Goal: Find specific page/section: Find specific page/section

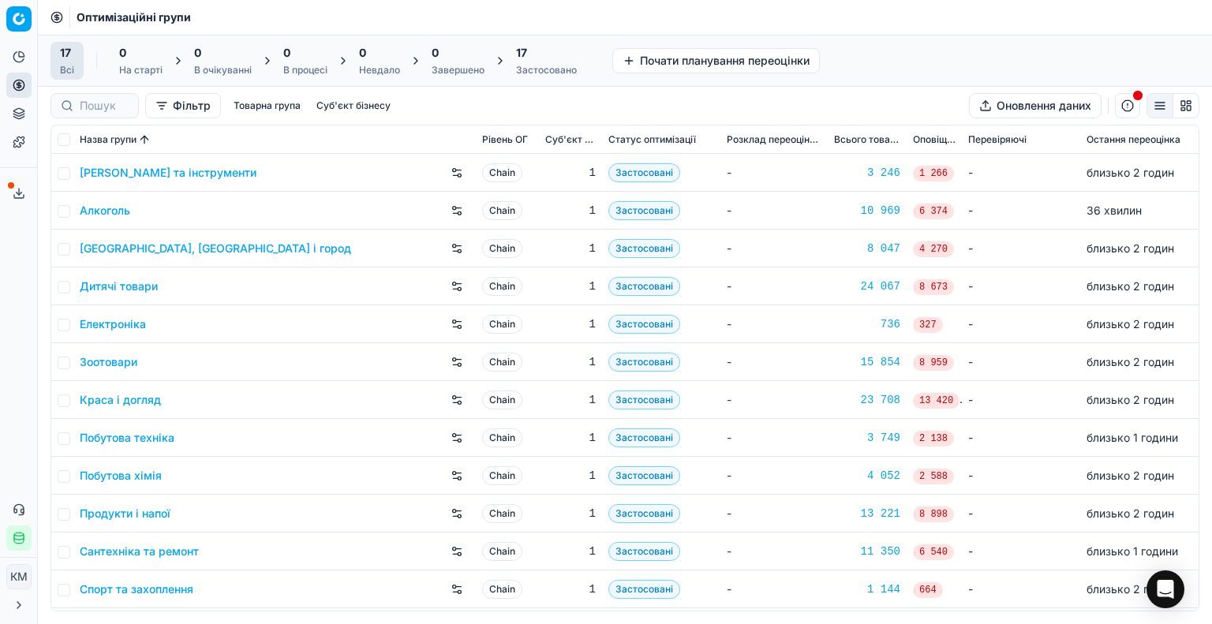
click at [129, 401] on link "Краса і догляд" at bounding box center [120, 400] width 81 height 16
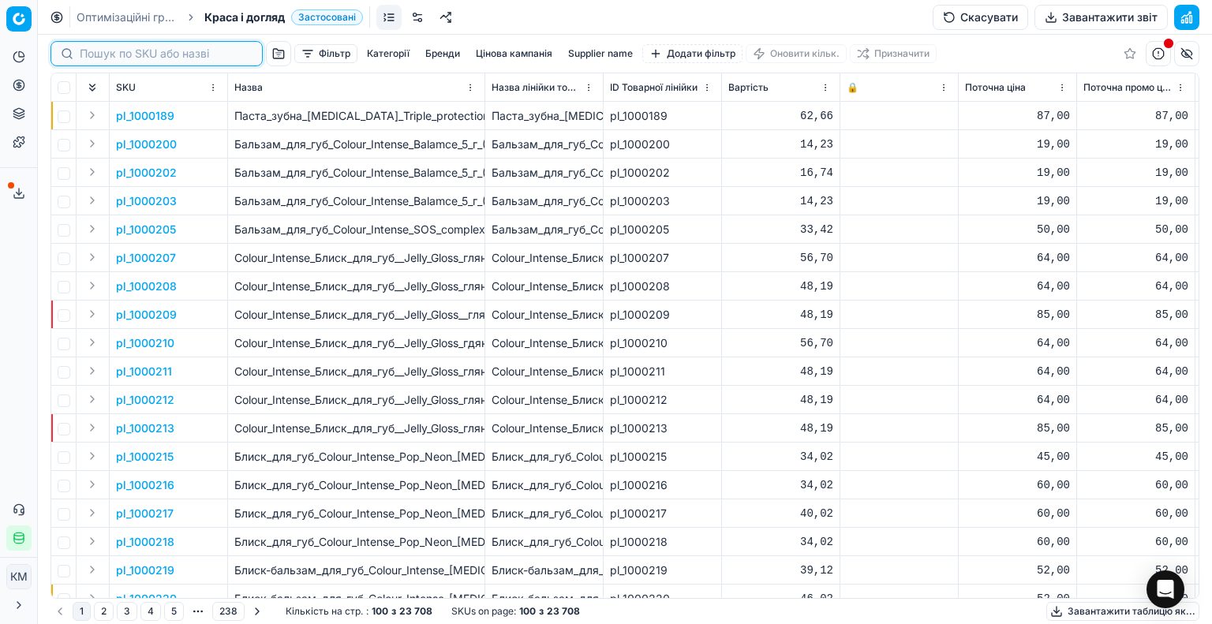
click at [109, 57] on input at bounding box center [166, 54] width 173 height 16
paste input "605745"
type input "605745"
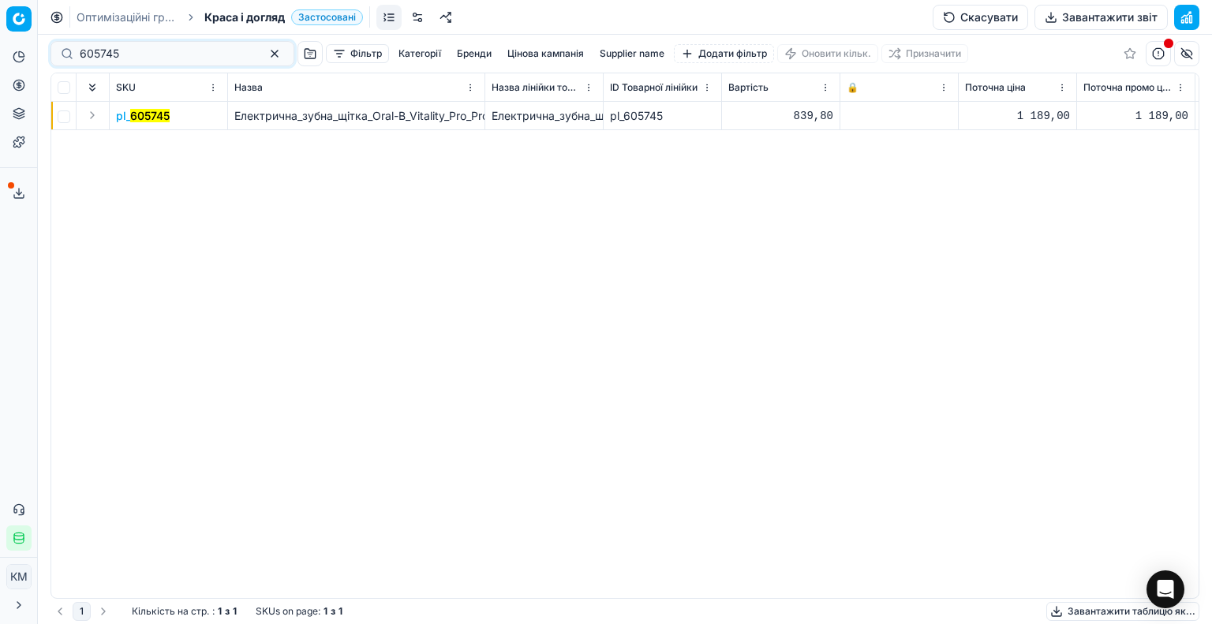
click at [148, 118] on mark "605745" at bounding box center [149, 115] width 39 height 13
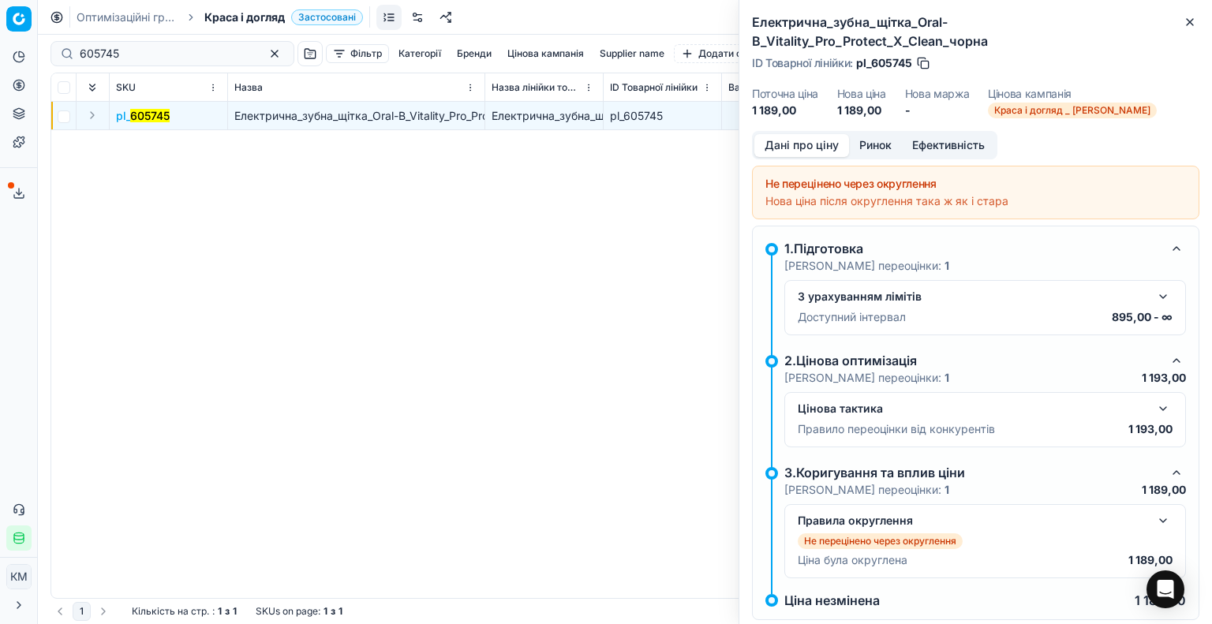
scroll to position [13, 0]
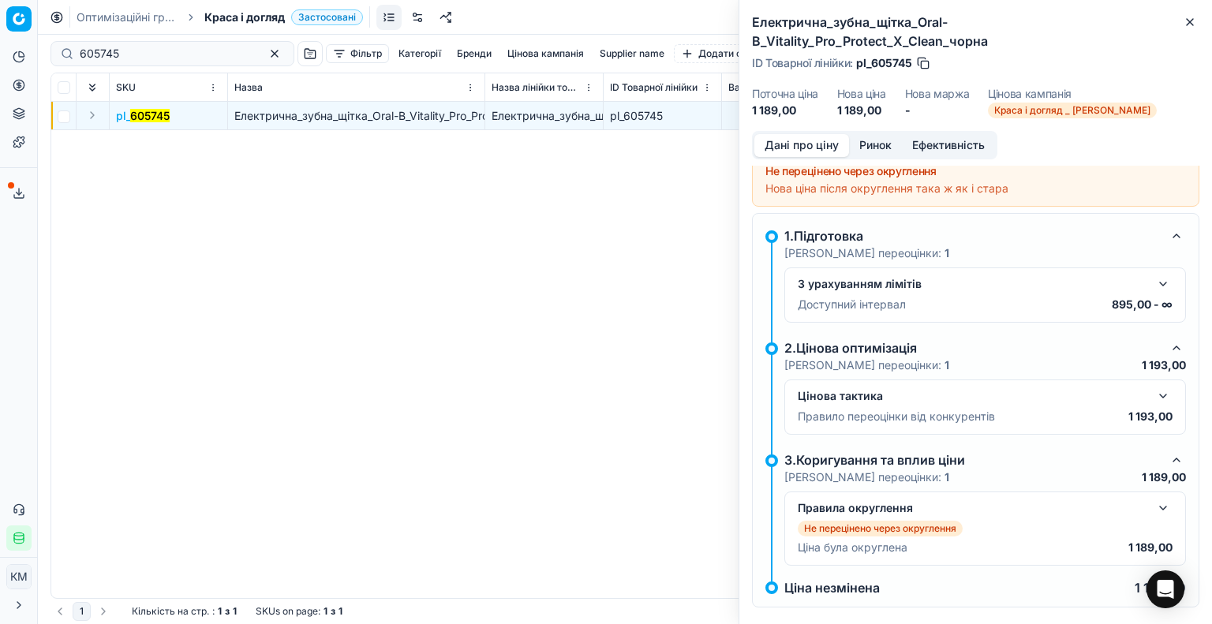
click at [1153, 499] on button "button" at bounding box center [1162, 508] width 19 height 19
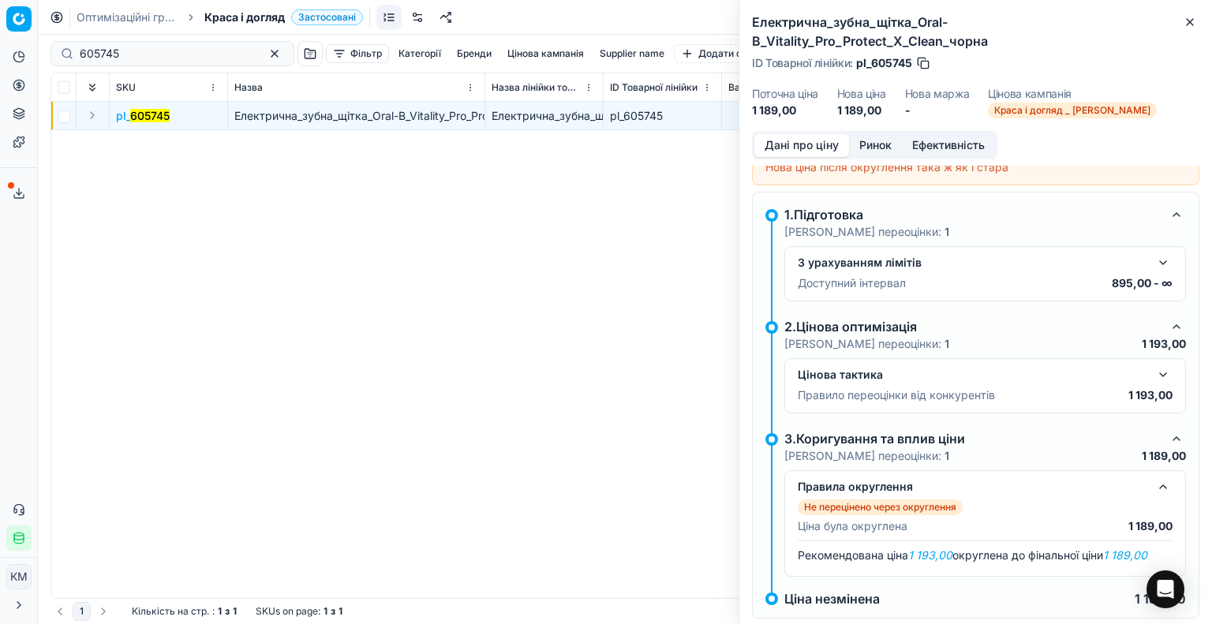
scroll to position [45, 0]
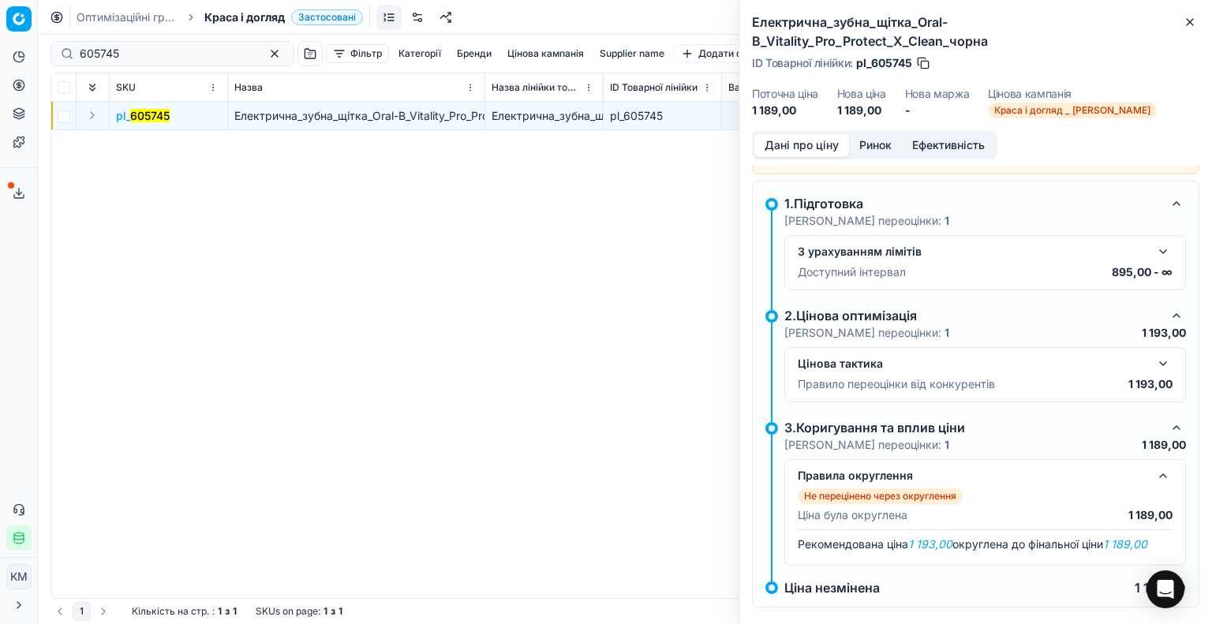
click at [1153, 354] on button "button" at bounding box center [1162, 363] width 19 height 19
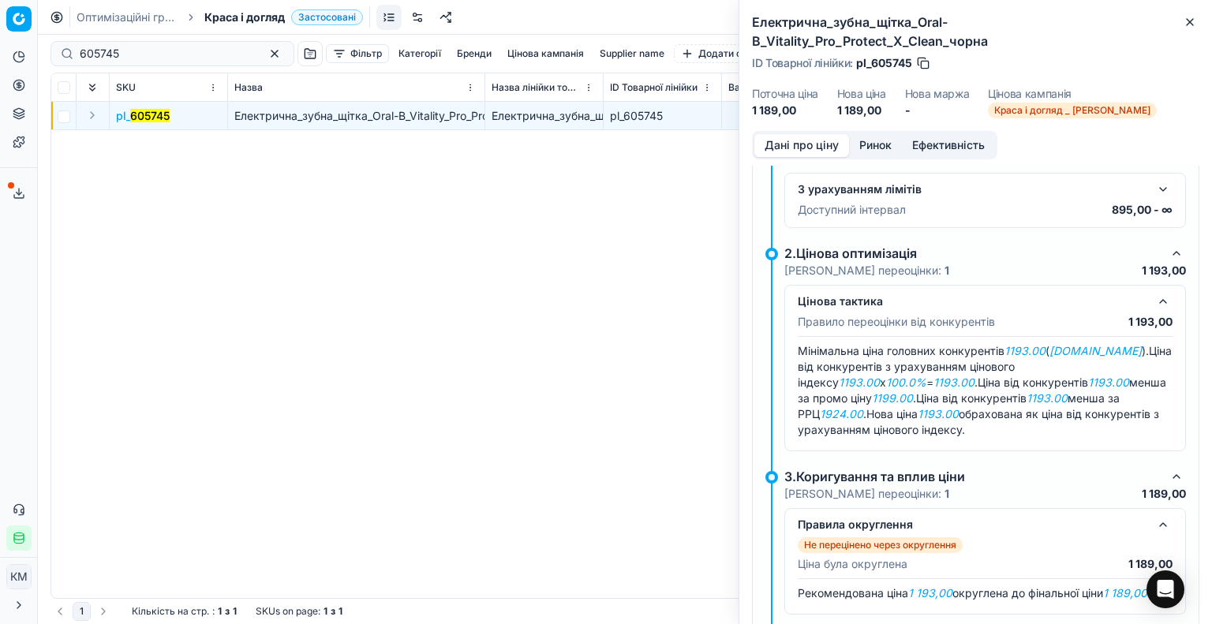
scroll to position [124, 0]
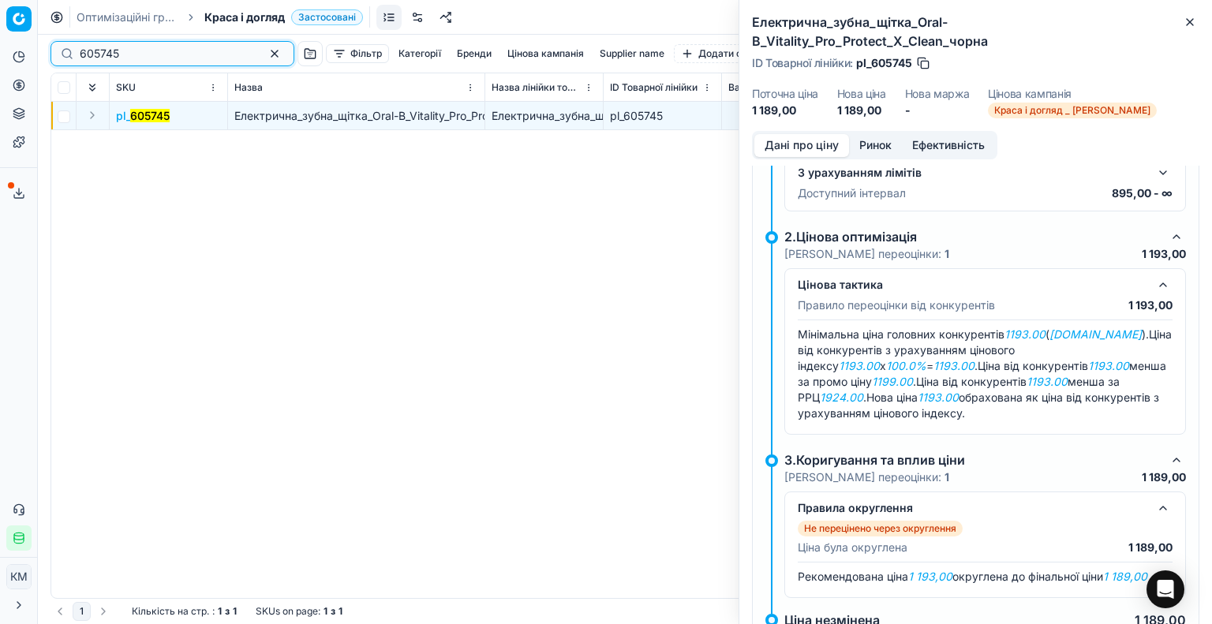
drag, startPoint x: 90, startPoint y: 56, endPoint x: 76, endPoint y: 56, distance: 14.2
click at [76, 56] on div "605745" at bounding box center [172, 53] width 244 height 25
click at [861, 134] on button "Ринок" at bounding box center [875, 145] width 53 height 23
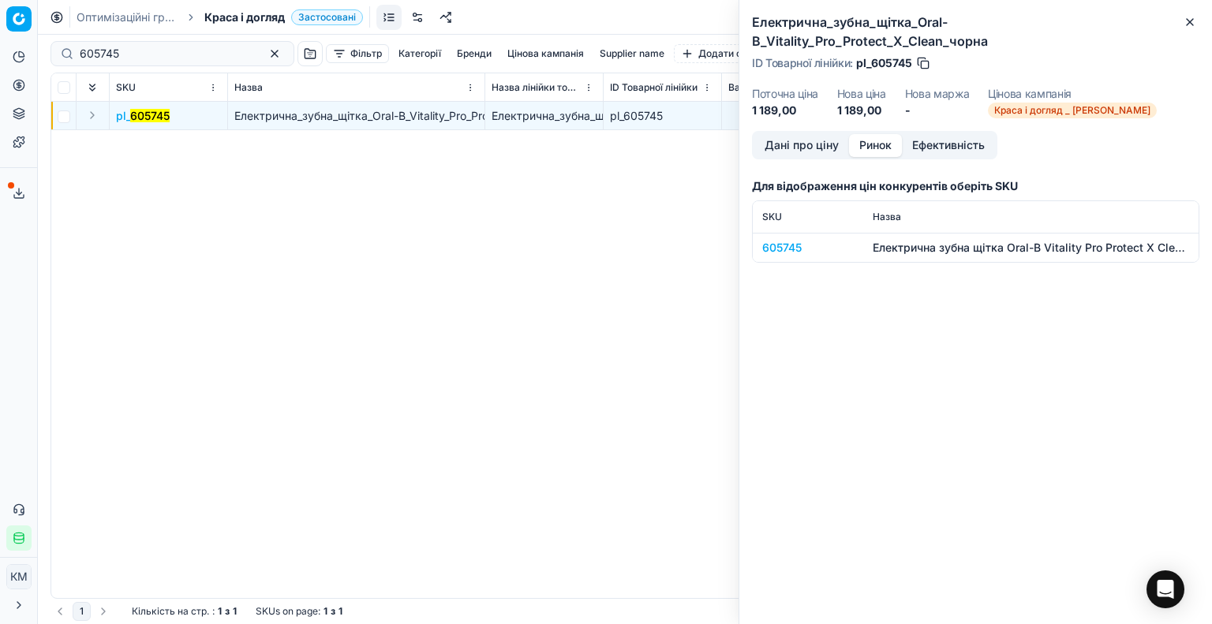
click at [773, 240] on div "605745" at bounding box center [807, 248] width 91 height 16
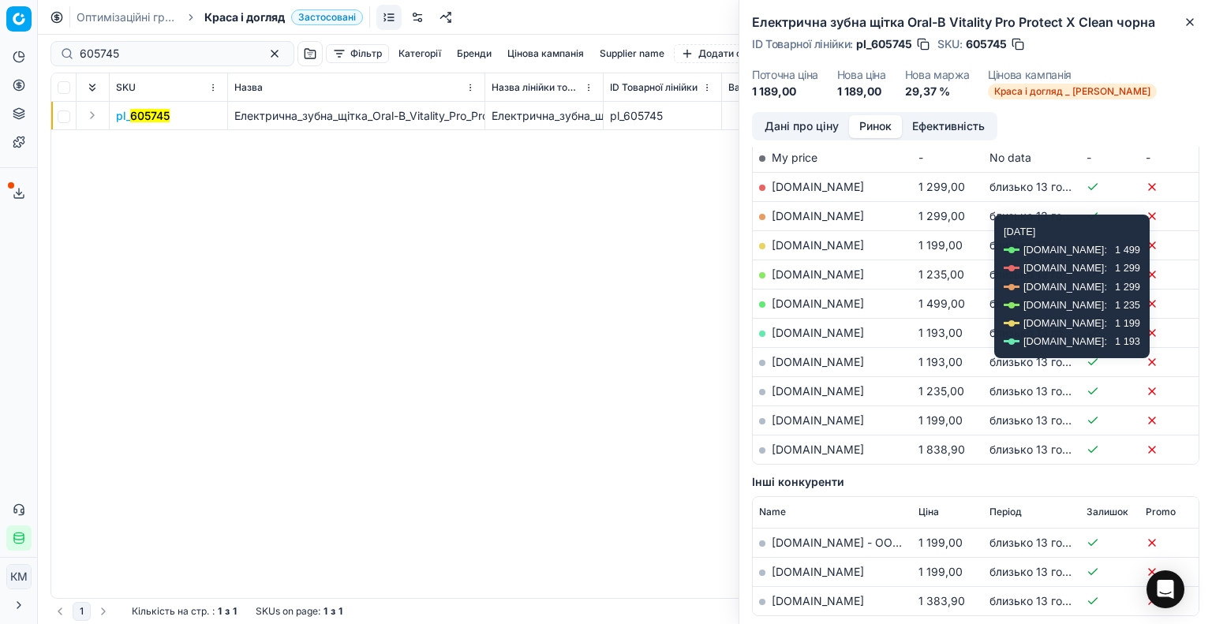
scroll to position [316, 0]
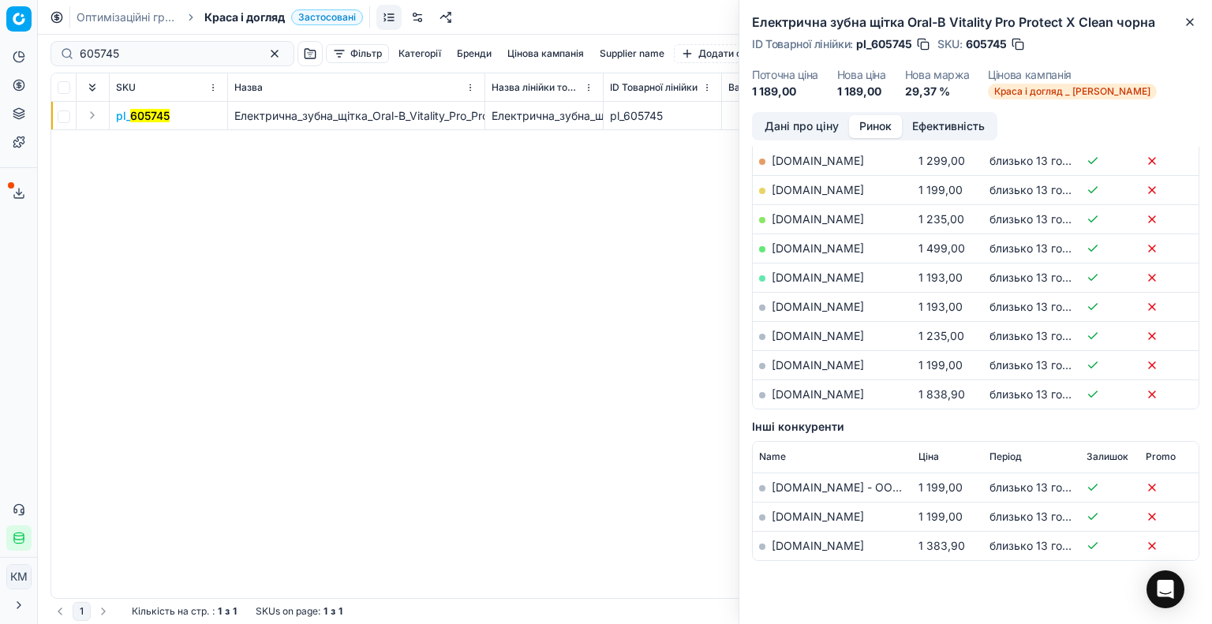
click at [760, 393] on div at bounding box center [762, 395] width 6 height 6
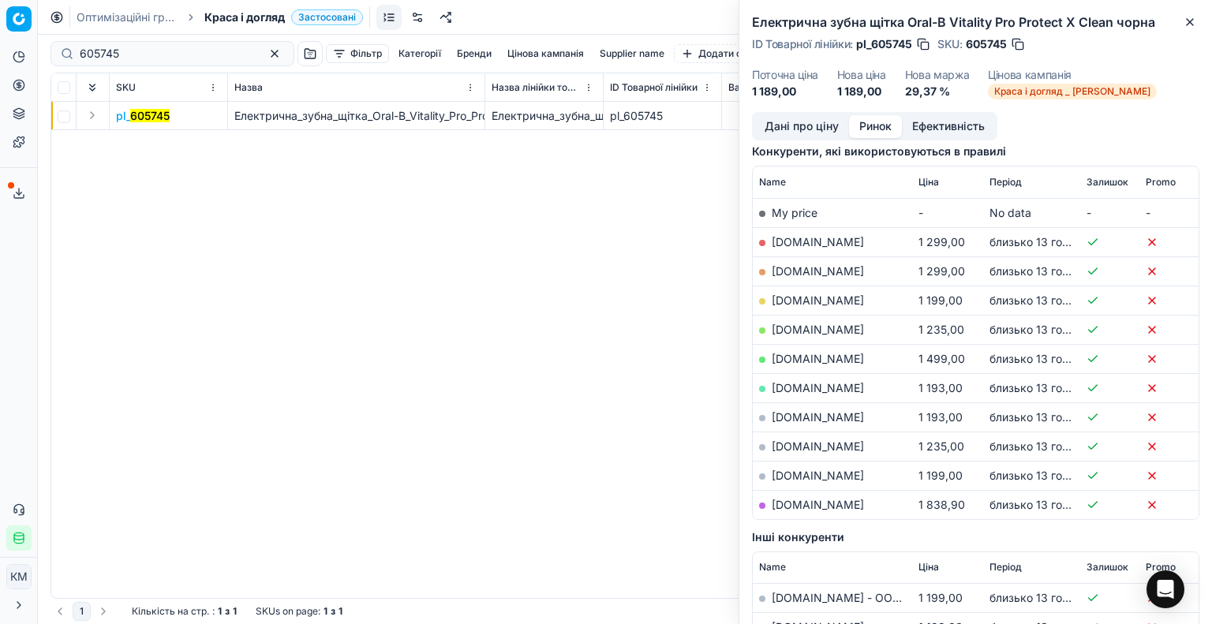
scroll to position [237, 0]
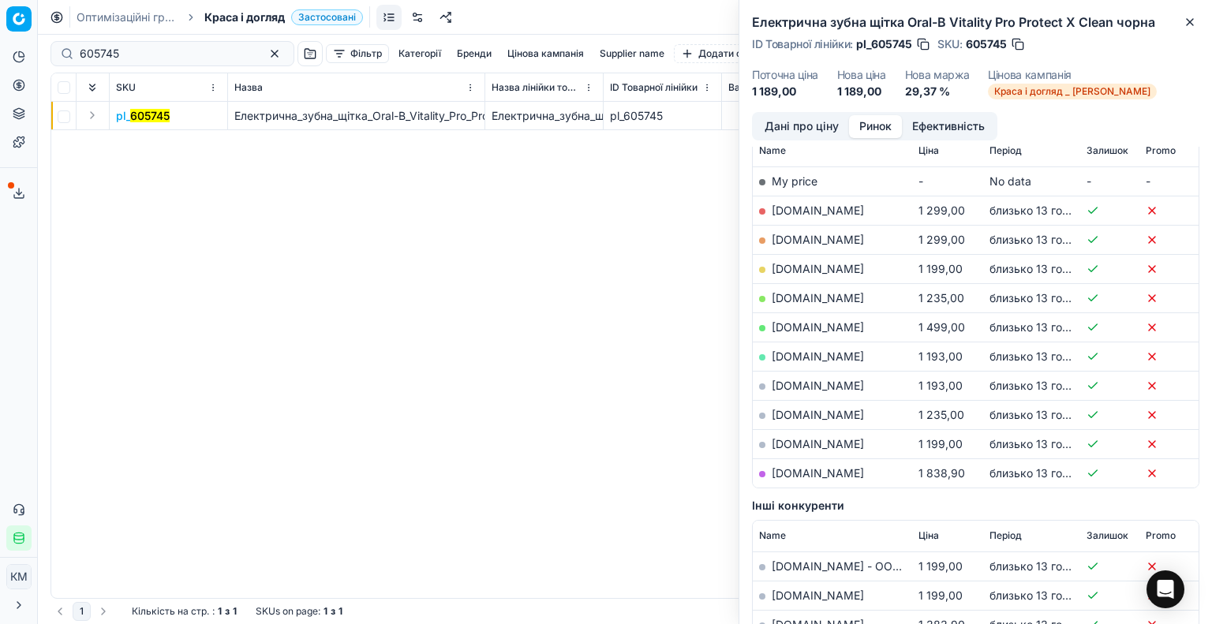
click at [507, 302] on div "pl_ 605745 Електрична_зубна_щітка_Oral-B_Vitality_Pro_Protect_X_Clean_чорна Еле…" at bounding box center [624, 350] width 1147 height 496
